Goal: Check status: Check status

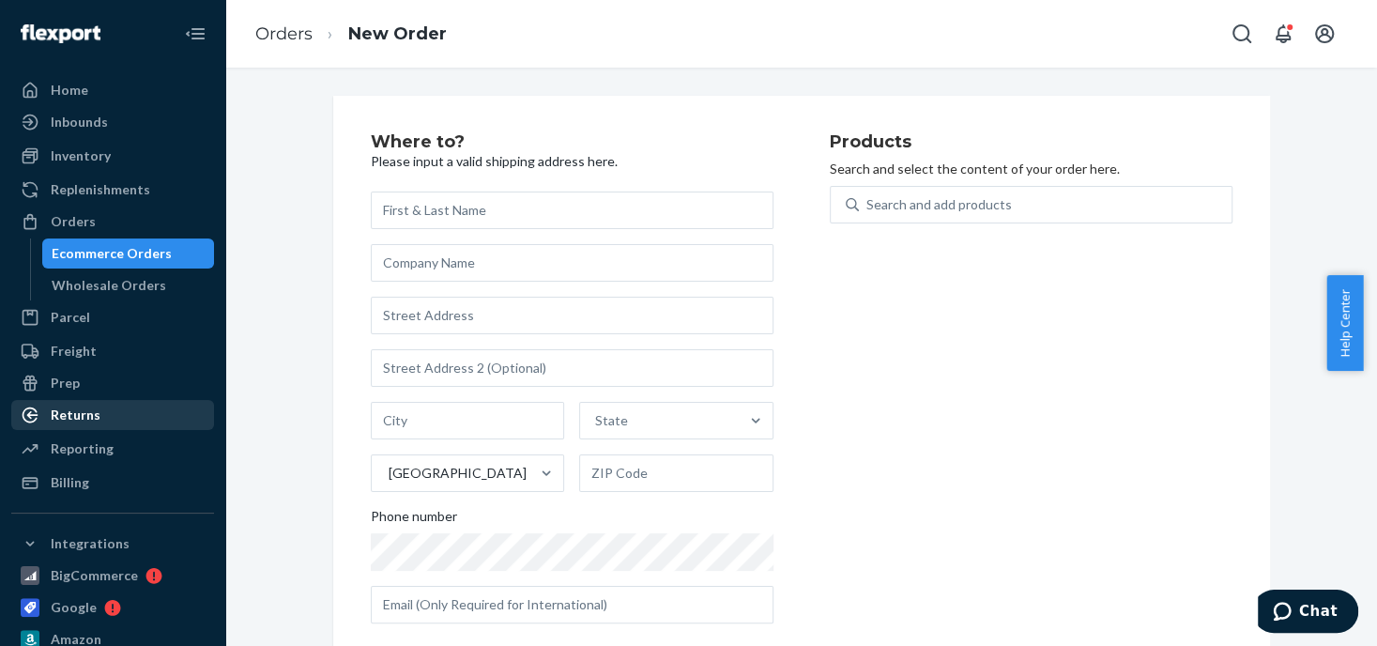
click at [89, 420] on div "Returns" at bounding box center [76, 414] width 50 height 19
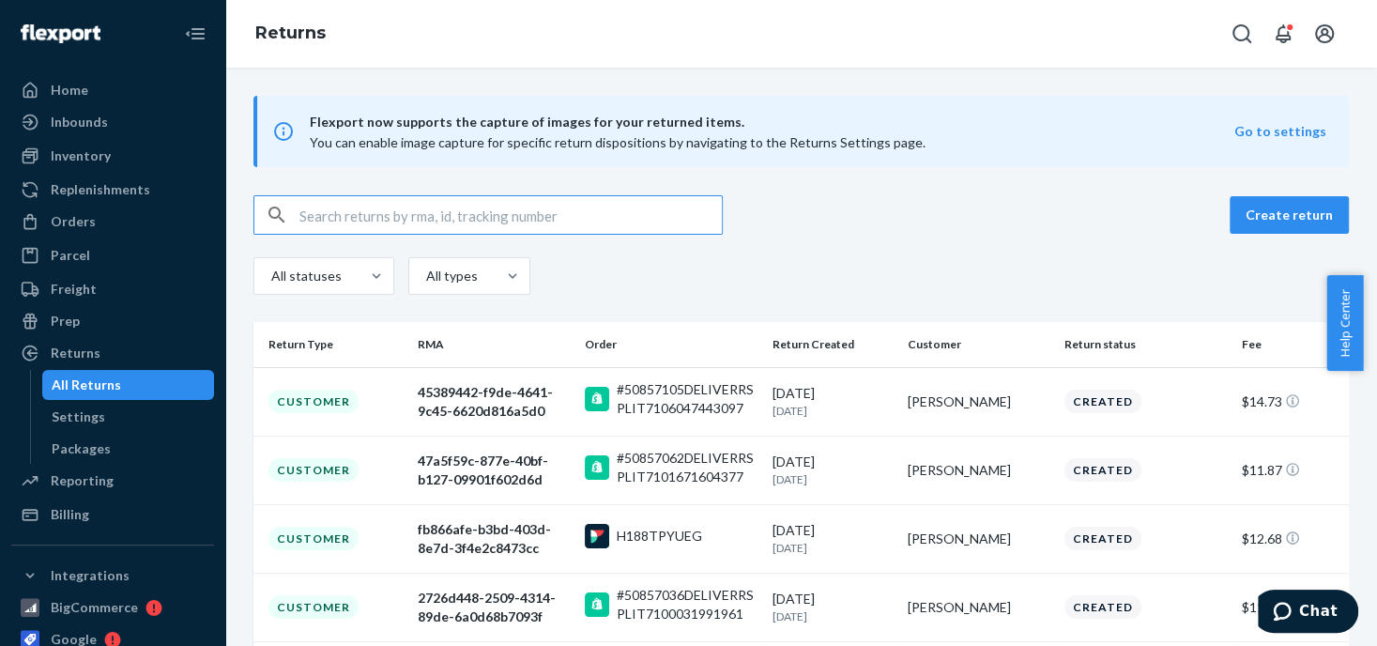
click at [320, 212] on input "text" at bounding box center [510, 215] width 422 height 38
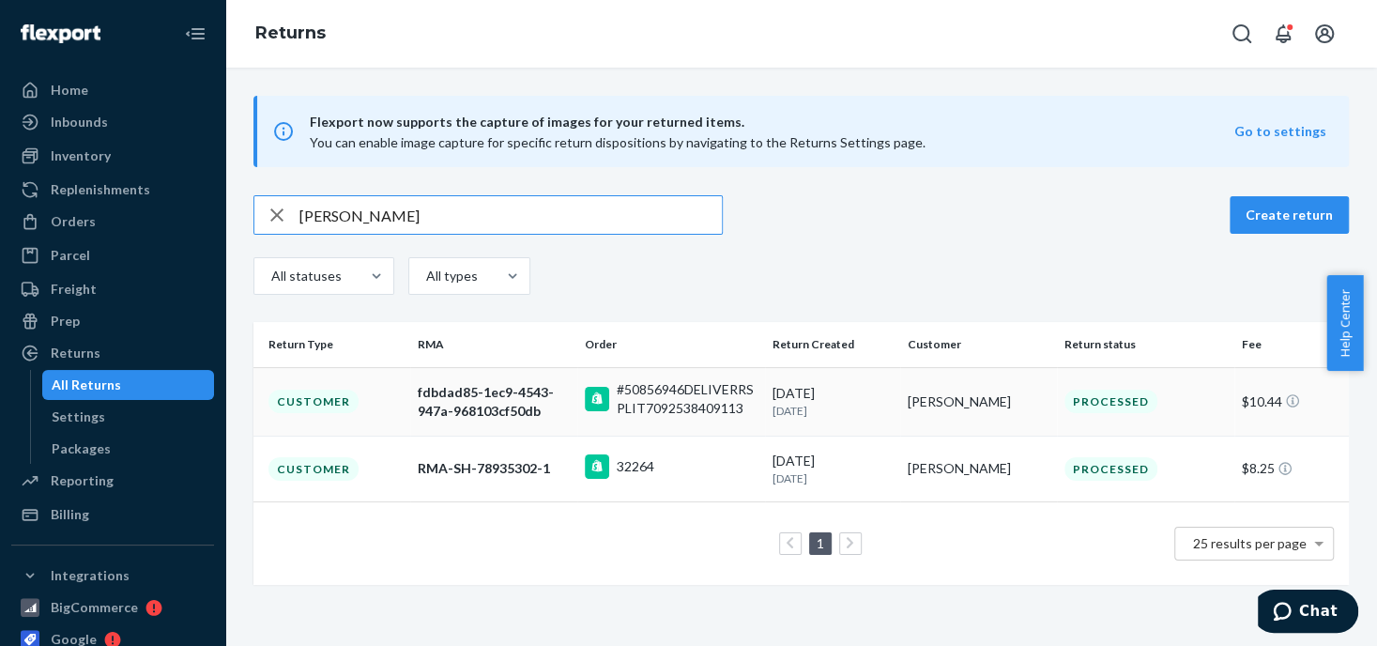
type input "[PERSON_NAME]"
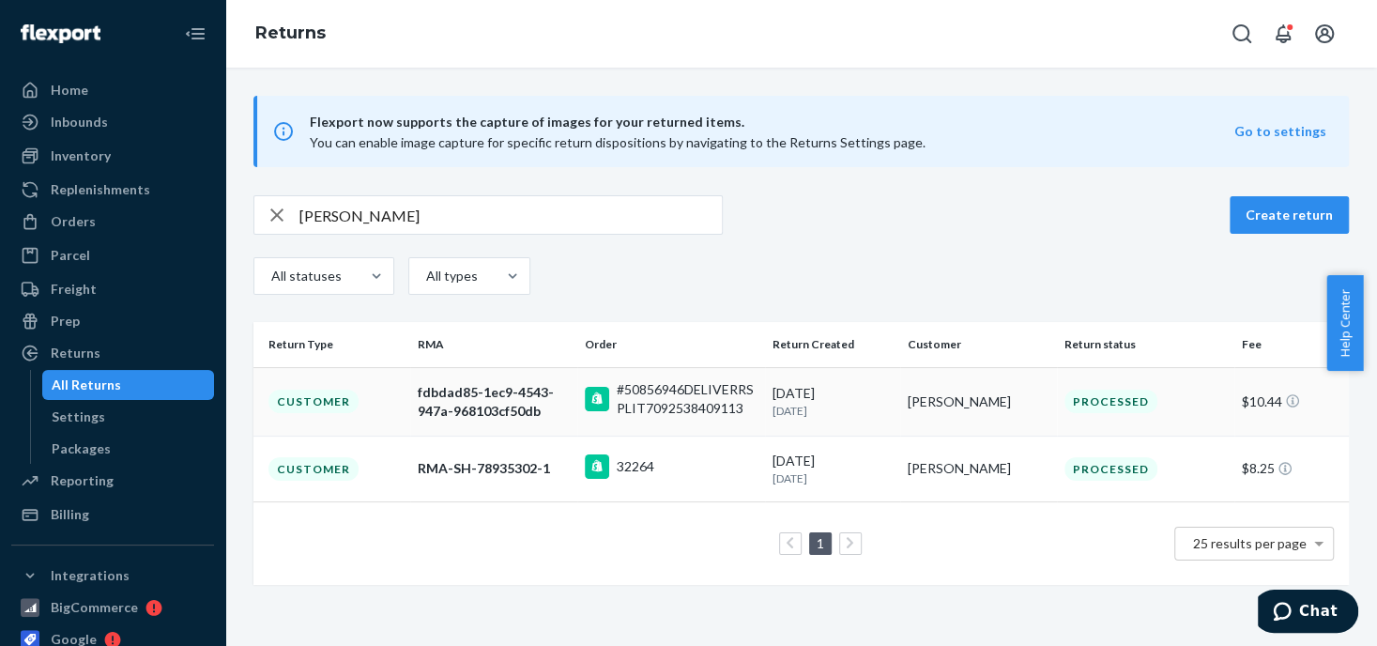
click at [927, 404] on div "[PERSON_NAME]" at bounding box center [979, 401] width 142 height 19
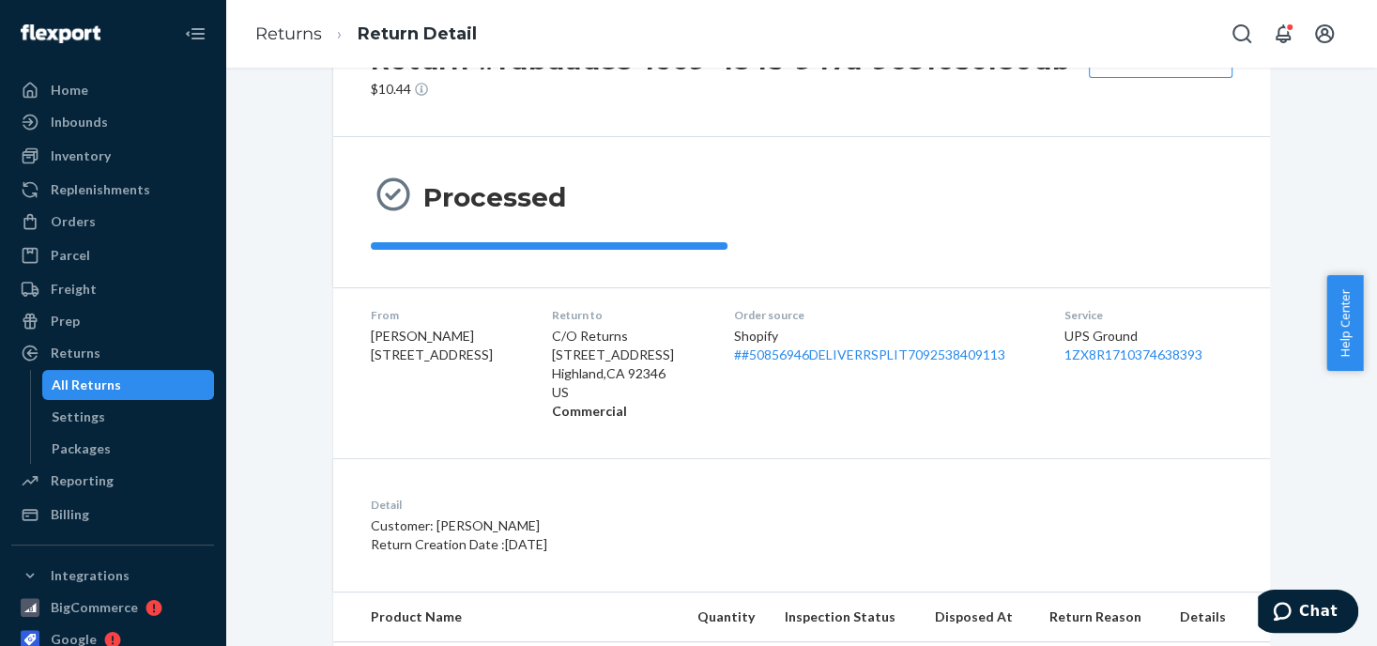
scroll to position [188, 0]
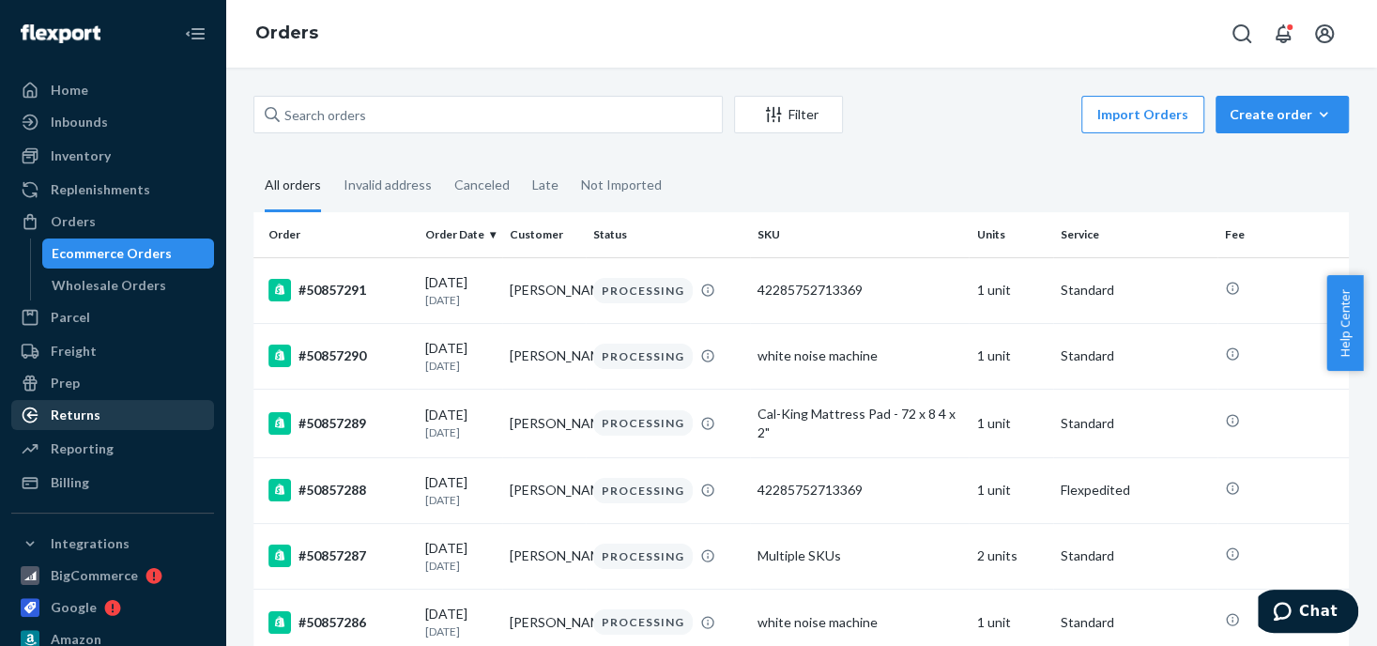
click at [88, 423] on div "Returns" at bounding box center [76, 414] width 50 height 19
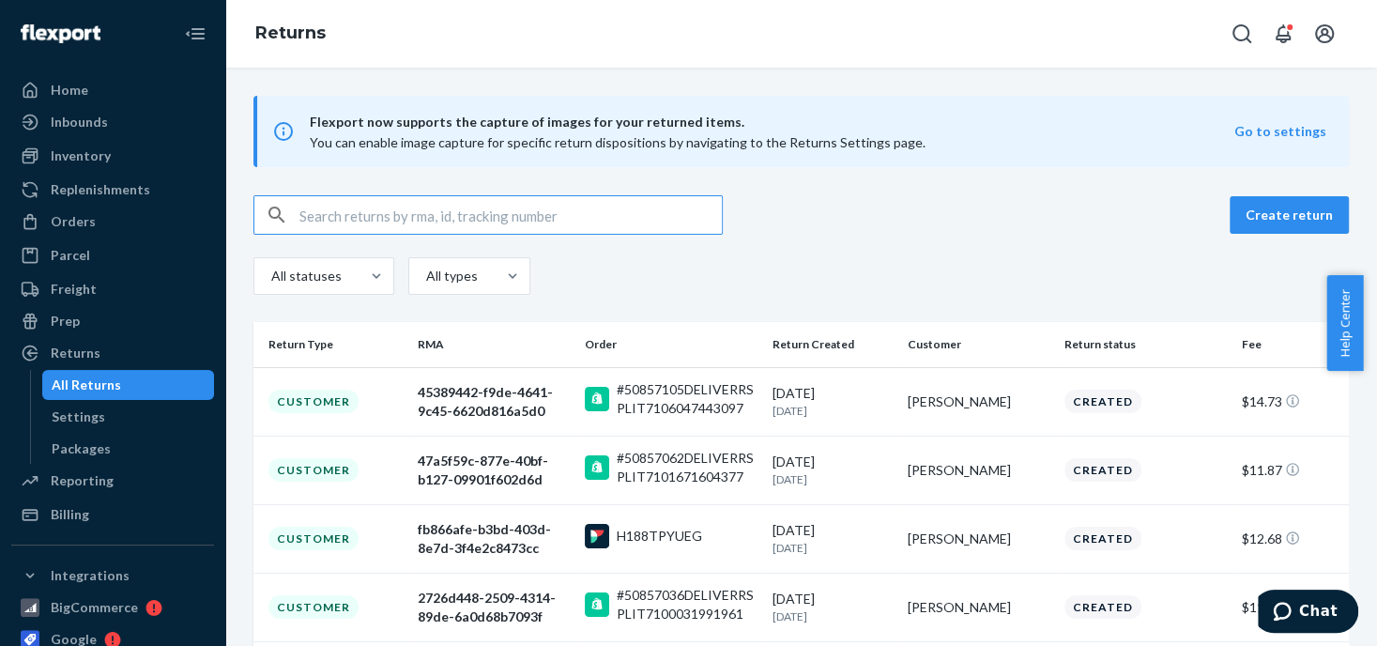
click at [320, 206] on input "text" at bounding box center [510, 215] width 422 height 38
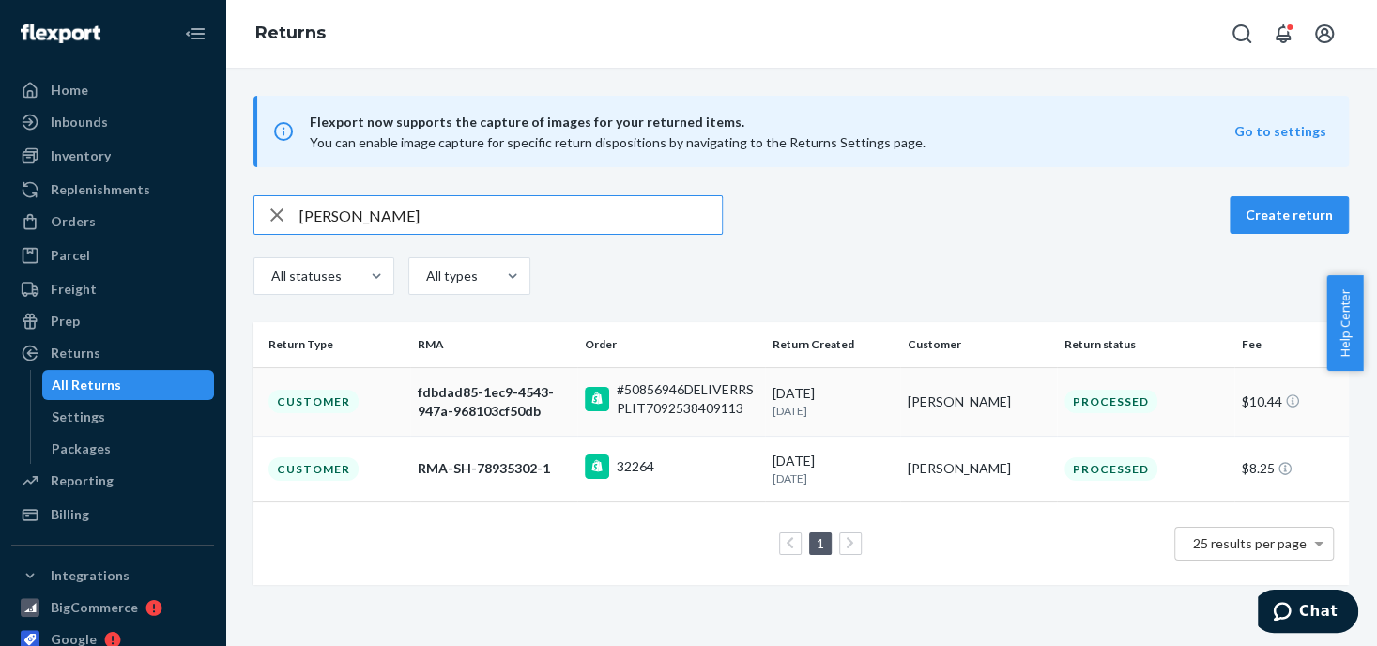
type input "[PERSON_NAME]"
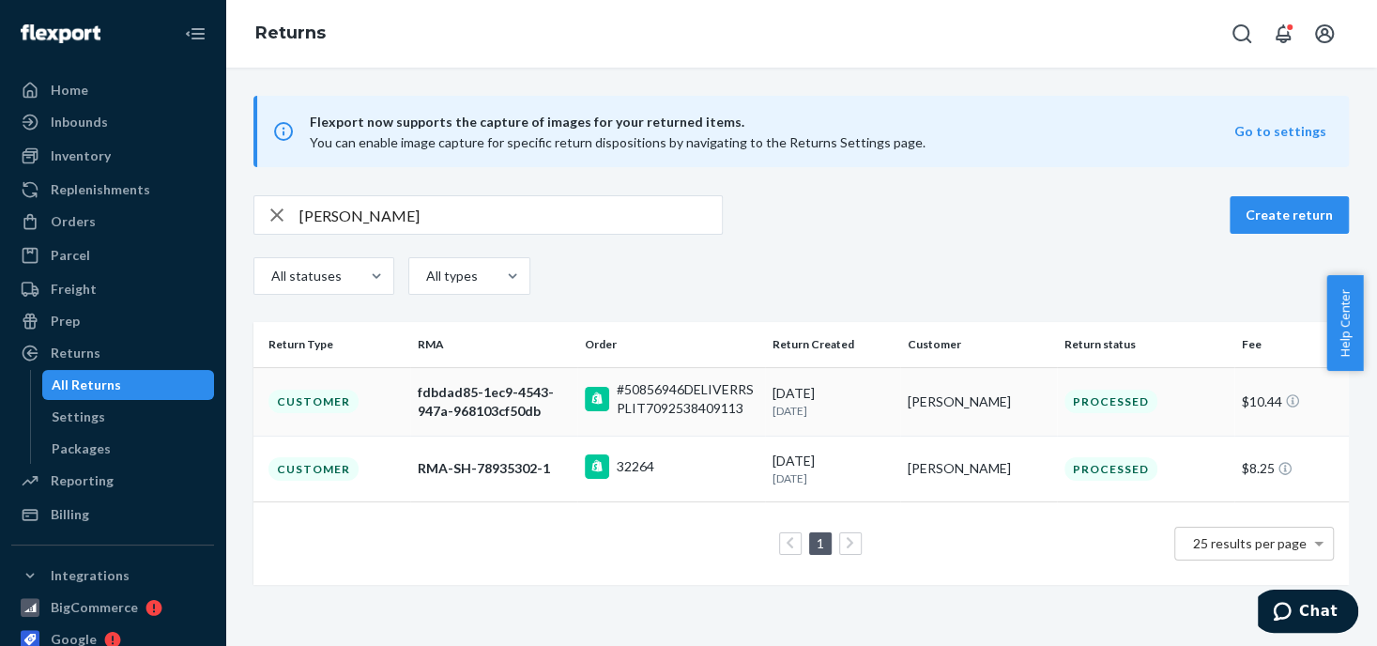
click at [868, 404] on p "[DATE]" at bounding box center [832, 411] width 120 height 16
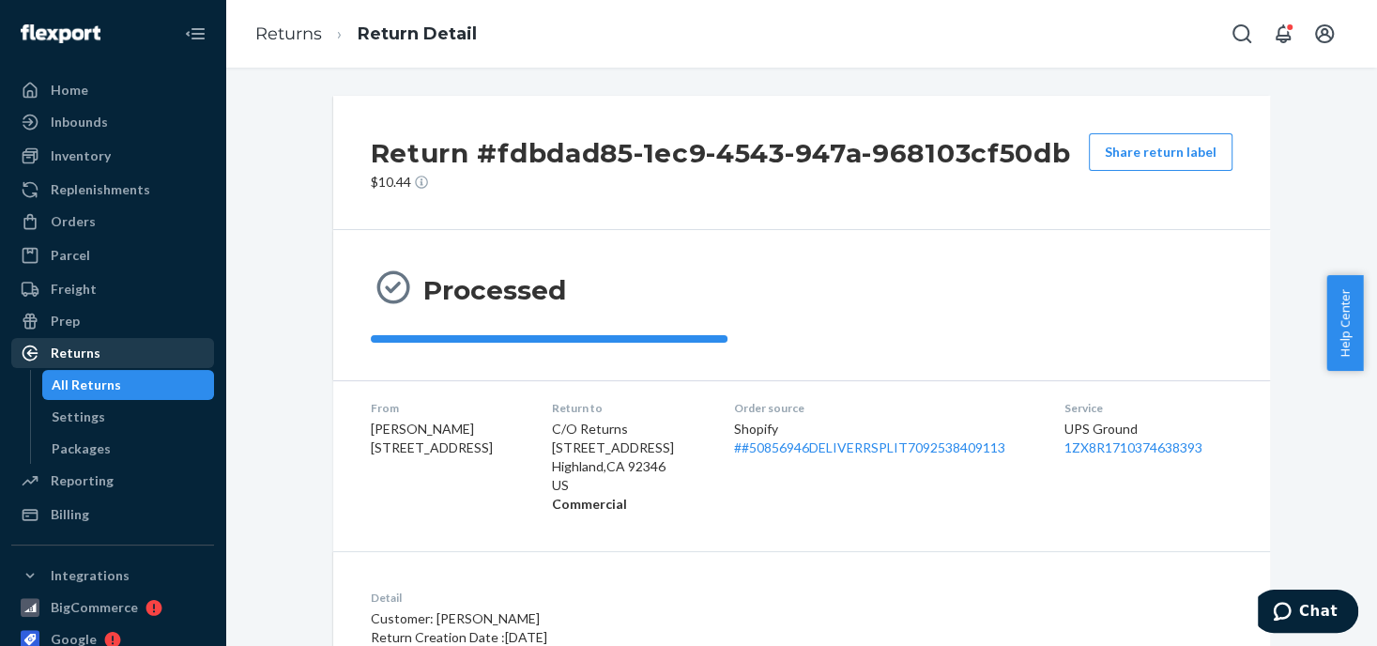
click at [86, 357] on div "Returns" at bounding box center [76, 353] width 50 height 19
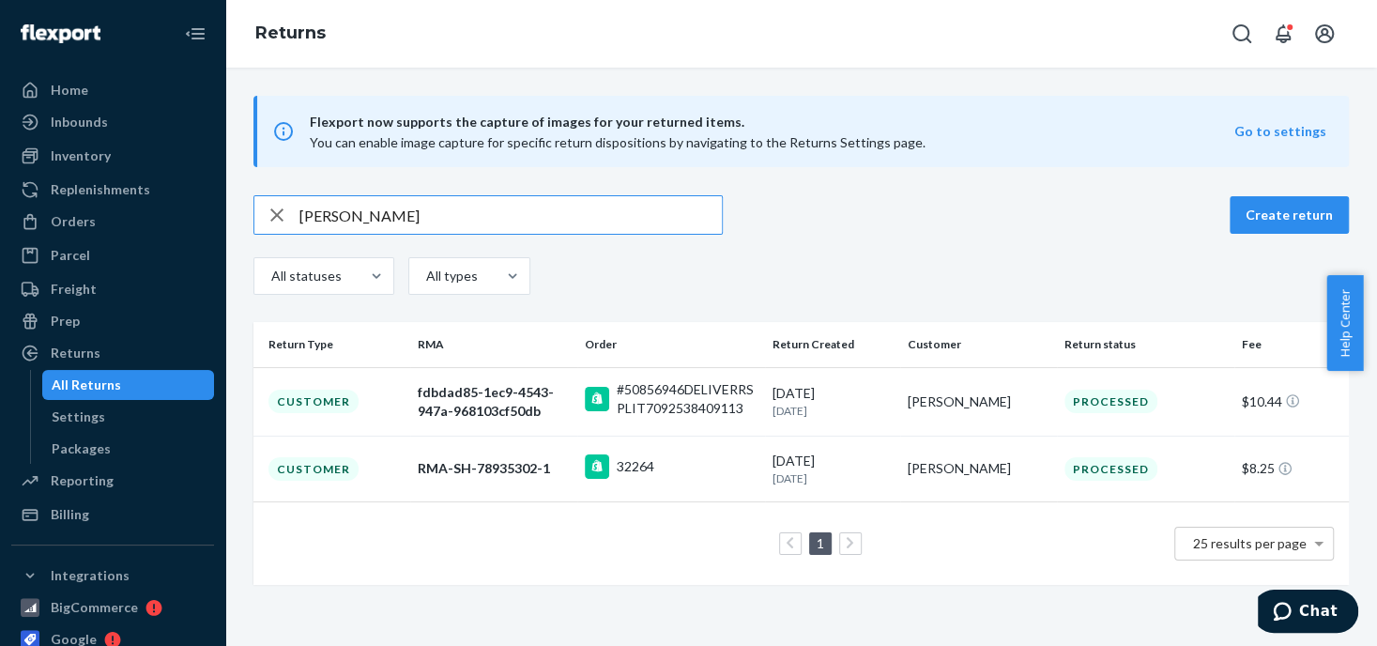
click at [278, 217] on icon "button" at bounding box center [276, 214] width 13 height 13
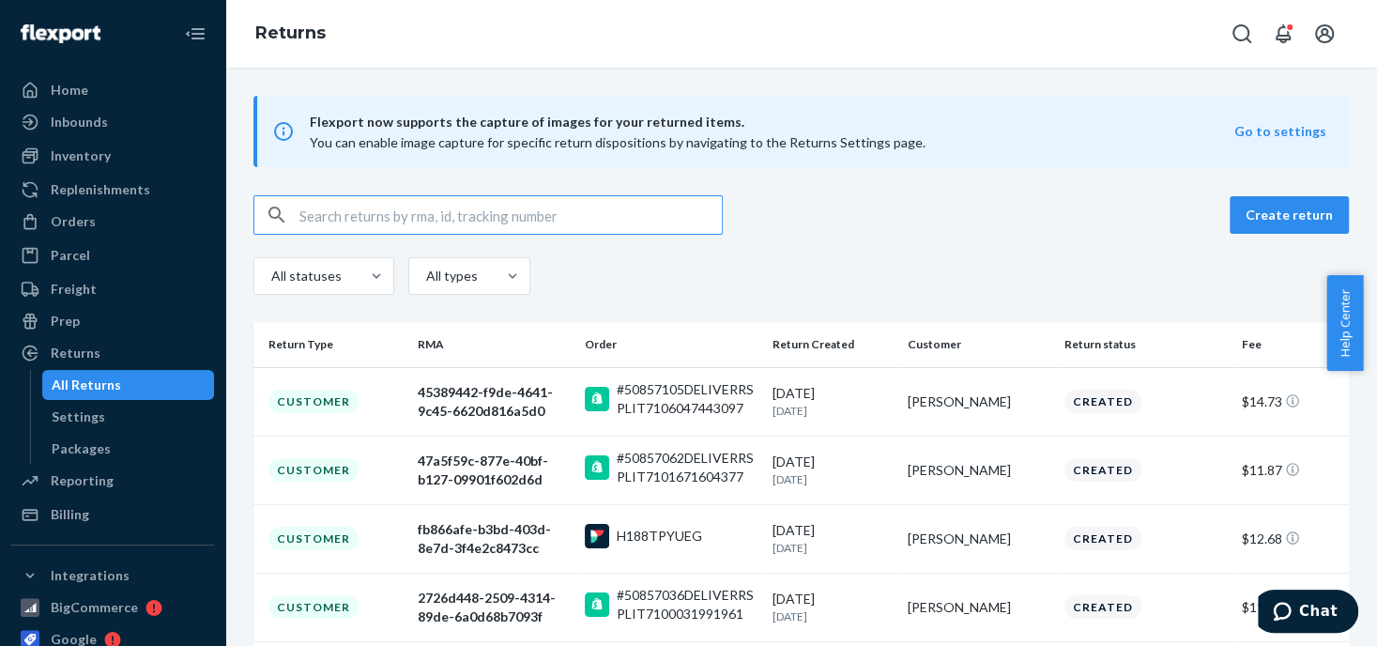
paste input "[PERSON_NAME]"
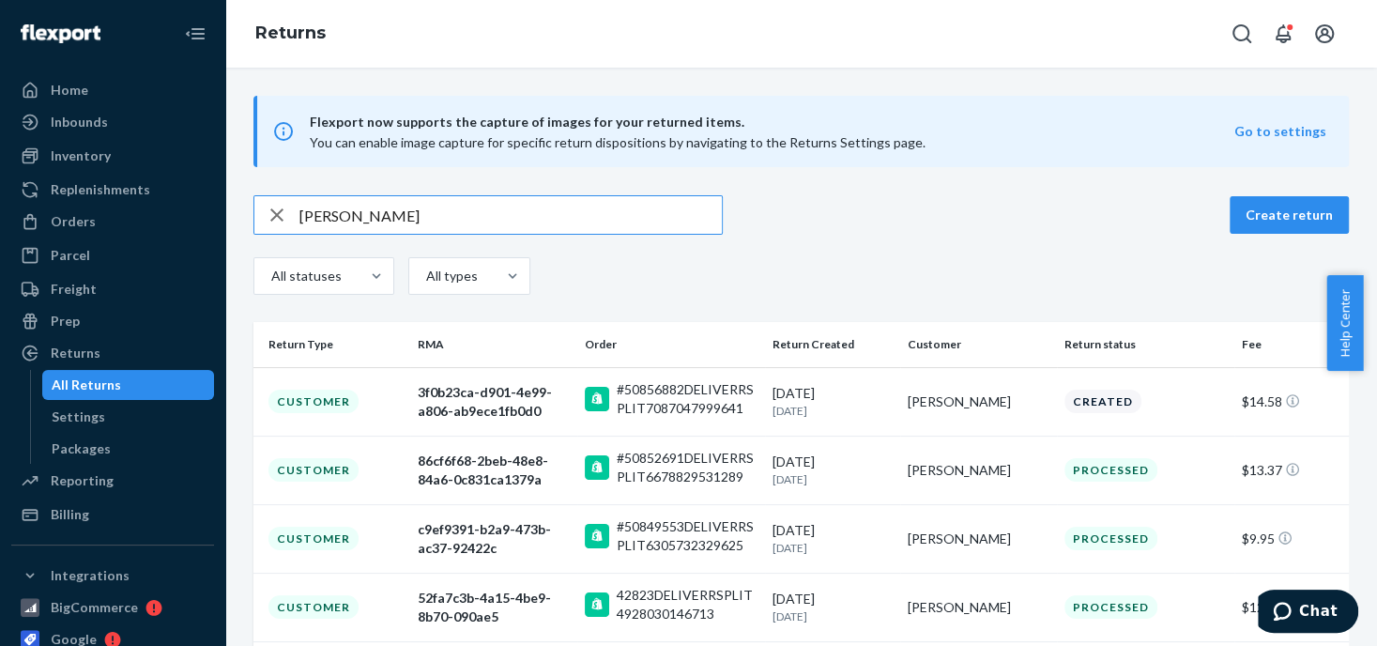
type input "[PERSON_NAME]"
